Goal: Task Accomplishment & Management: Manage account settings

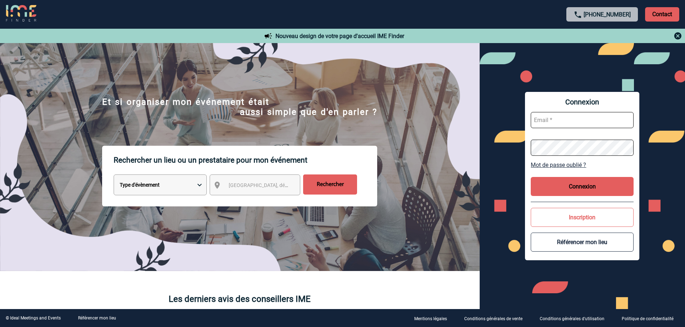
type input "fdelfondo@ime-groupe.com"
click at [560, 188] on button "Connexion" at bounding box center [581, 186] width 103 height 19
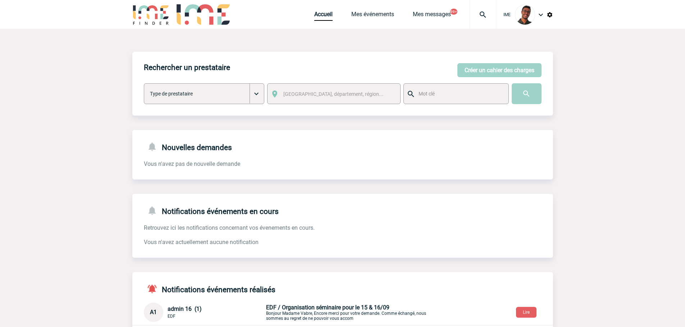
click at [369, 5] on div "Accueil Mes événements Mes messages 99+ Projet, client Projet, client" at bounding box center [405, 14] width 182 height 29
click at [370, 8] on div "Accueil Mes événements Mes messages 99+ Projet, client Projet, client" at bounding box center [405, 14] width 182 height 29
click at [371, 11] on link "Mes événements" at bounding box center [372, 16] width 43 height 10
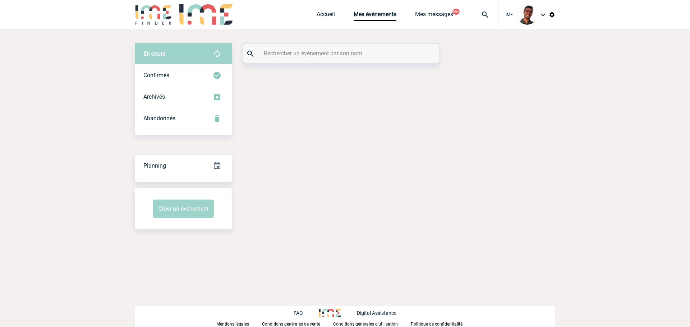
click at [315, 34] on div "En cours En cours Confirmés Archivés Abandonnés En cours Confirmés Archivés Aba…" at bounding box center [345, 136] width 421 height 215
click at [304, 52] on input "text" at bounding box center [342, 53] width 160 height 10
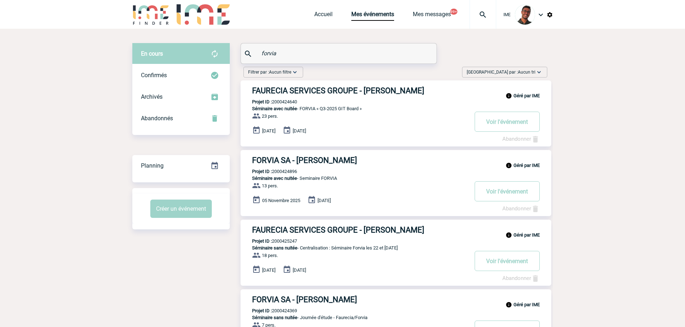
type input "forvia"
